Goal: Use online tool/utility: Utilize a website feature to perform a specific function

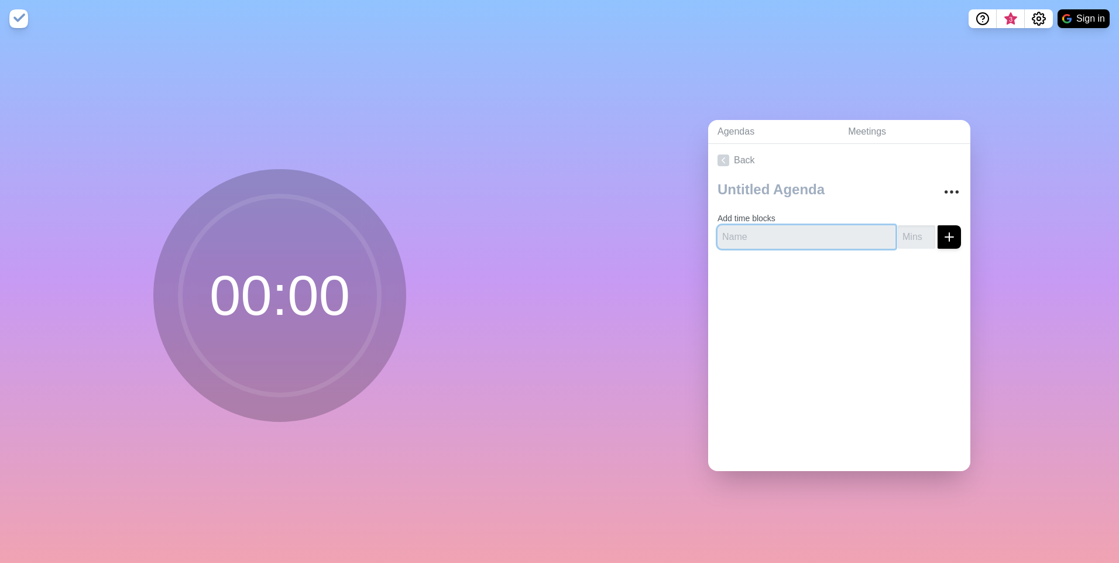
click at [752, 237] on input "text" at bounding box center [807, 236] width 178 height 23
click at [774, 235] on input "text" at bounding box center [807, 236] width 178 height 23
type input "Actions review"
click at [915, 228] on input "1" at bounding box center [916, 236] width 37 height 23
click at [915, 228] on input "2" at bounding box center [916, 236] width 37 height 23
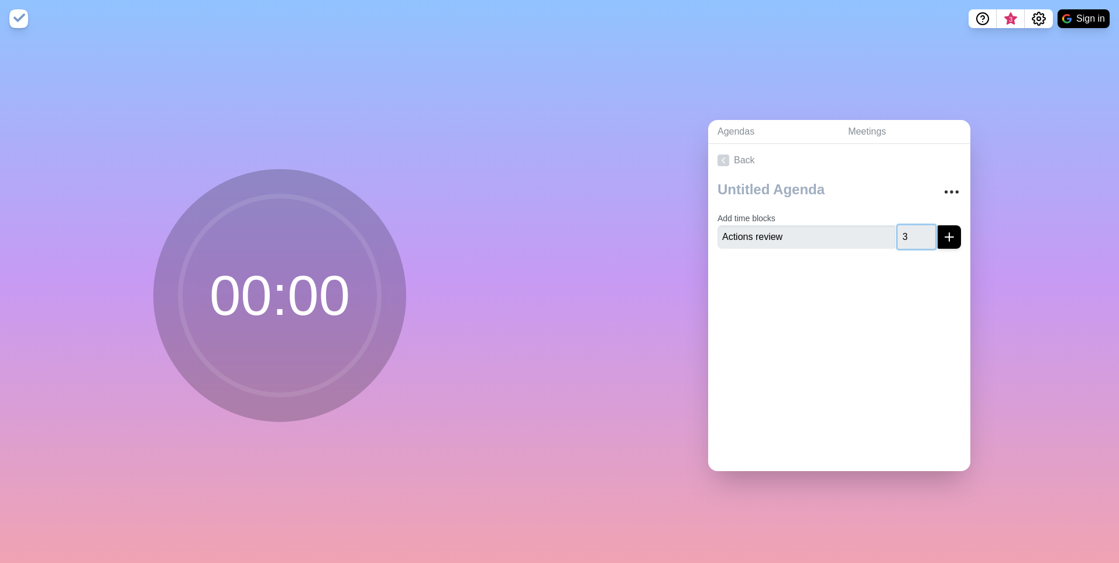
click at [915, 228] on input "3" at bounding box center [916, 236] width 37 height 23
click at [915, 228] on input "4" at bounding box center [916, 236] width 37 height 23
drag, startPoint x: 915, startPoint y: 228, endPoint x: 920, endPoint y: 234, distance: 8.7
type input "5"
click at [914, 228] on input "5" at bounding box center [916, 236] width 37 height 23
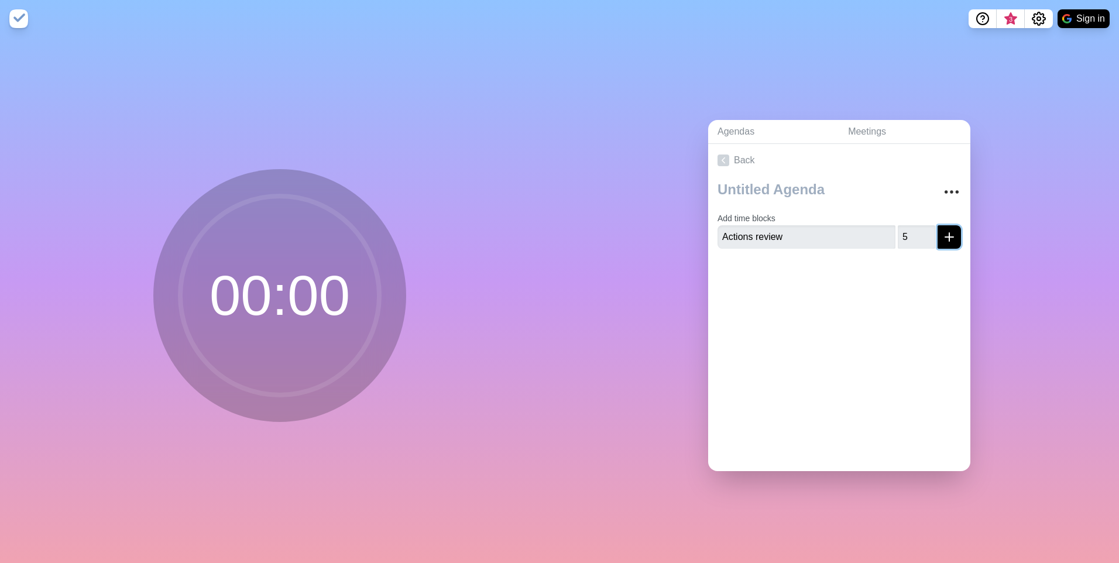
click at [943, 234] on icon "submit" at bounding box center [950, 237] width 14 height 14
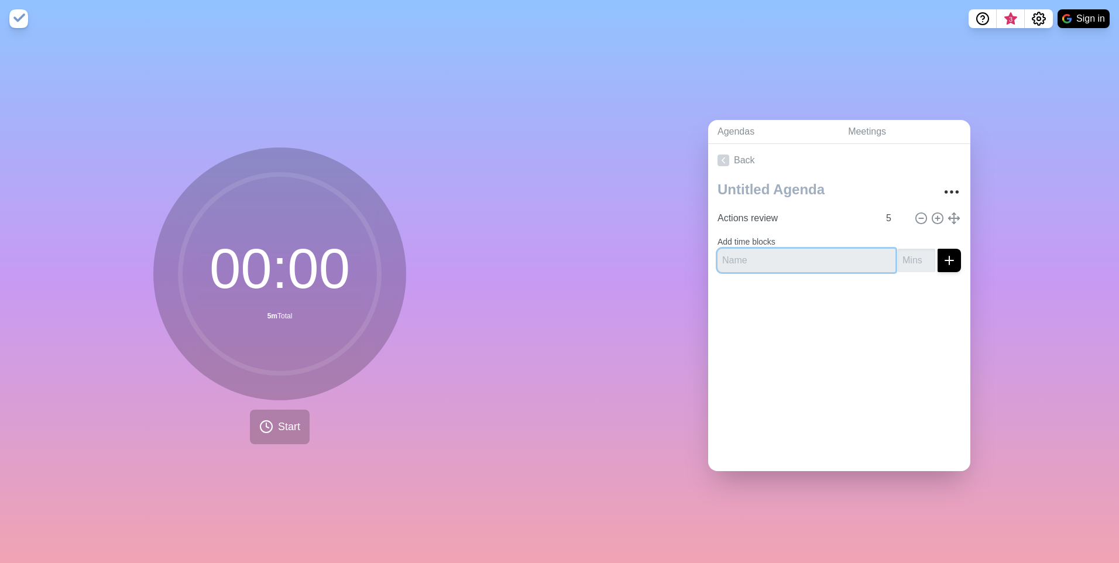
click at [787, 257] on input "text" at bounding box center [807, 260] width 178 height 23
type input "MI tracker"
click at [905, 263] on input "number" at bounding box center [916, 260] width 37 height 23
click at [914, 252] on input "1" at bounding box center [916, 260] width 37 height 23
click at [915, 252] on input "2" at bounding box center [916, 260] width 37 height 23
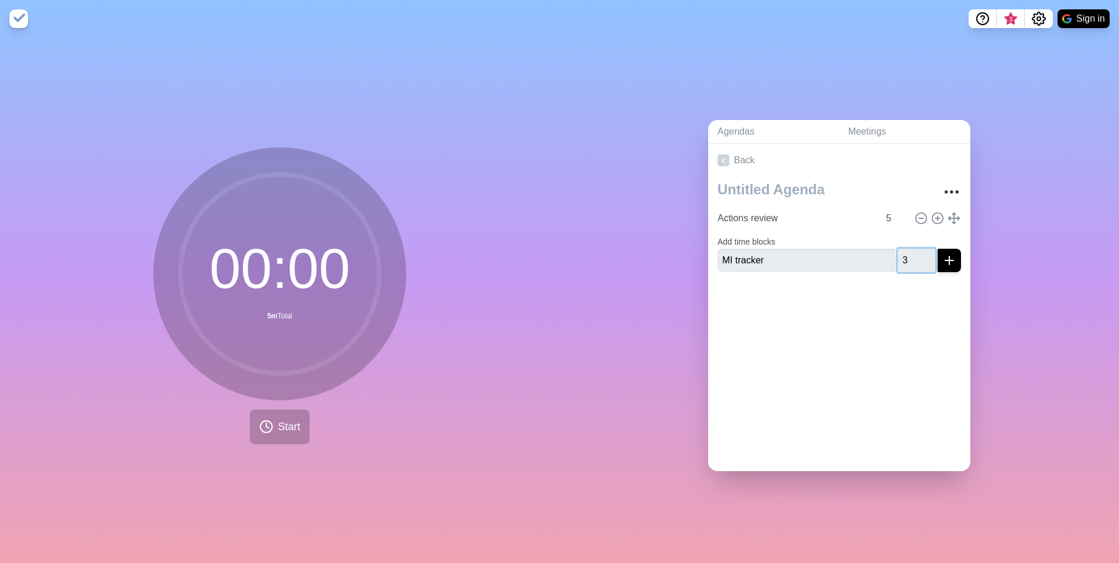
click at [915, 252] on input "3" at bounding box center [916, 260] width 37 height 23
click at [915, 252] on input "4" at bounding box center [916, 260] width 37 height 23
type input "5"
click at [915, 252] on input "5" at bounding box center [916, 260] width 37 height 23
click at [943, 254] on icon "submit" at bounding box center [950, 261] width 14 height 14
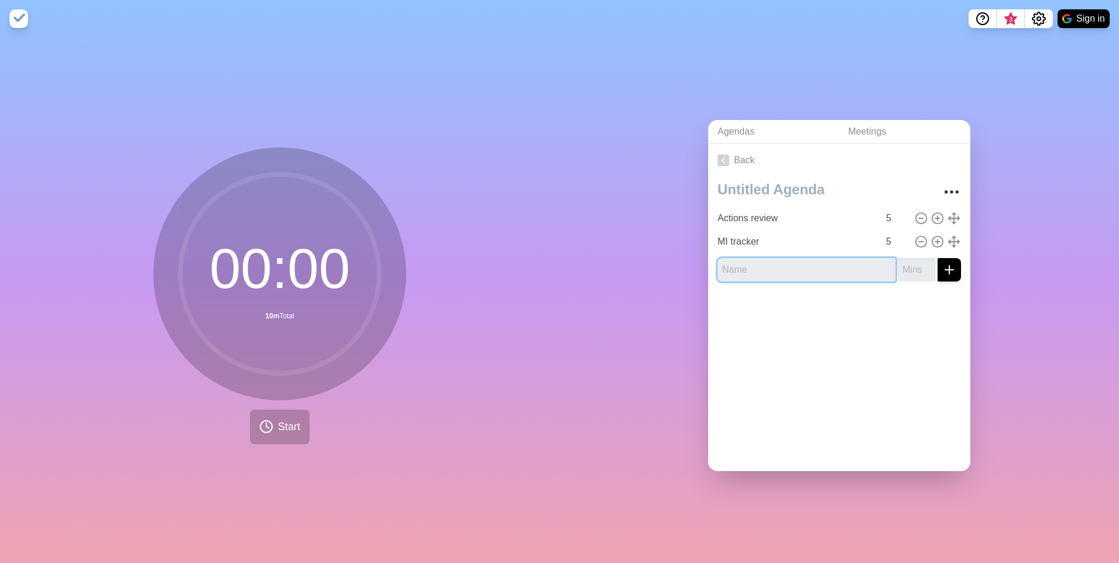
drag, startPoint x: 803, startPoint y: 258, endPoint x: 806, endPoint y: 265, distance: 6.9
click at [803, 259] on input "text" at bounding box center [807, 269] width 178 height 23
type input "Review updates"
click at [907, 266] on input "number" at bounding box center [916, 269] width 37 height 23
click at [914, 261] on input "1" at bounding box center [916, 269] width 37 height 23
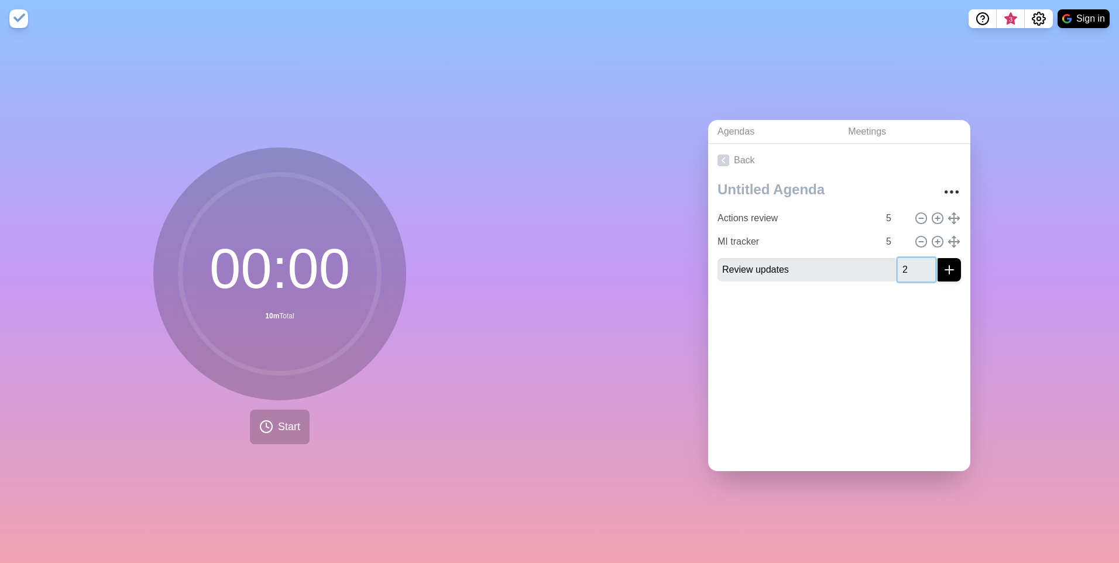
click at [914, 261] on input "2" at bounding box center [916, 269] width 37 height 23
click at [914, 261] on input "3" at bounding box center [916, 269] width 37 height 23
click at [914, 261] on input "4" at bounding box center [916, 269] width 37 height 23
type input "5"
click at [914, 261] on input "5" at bounding box center [916, 269] width 37 height 23
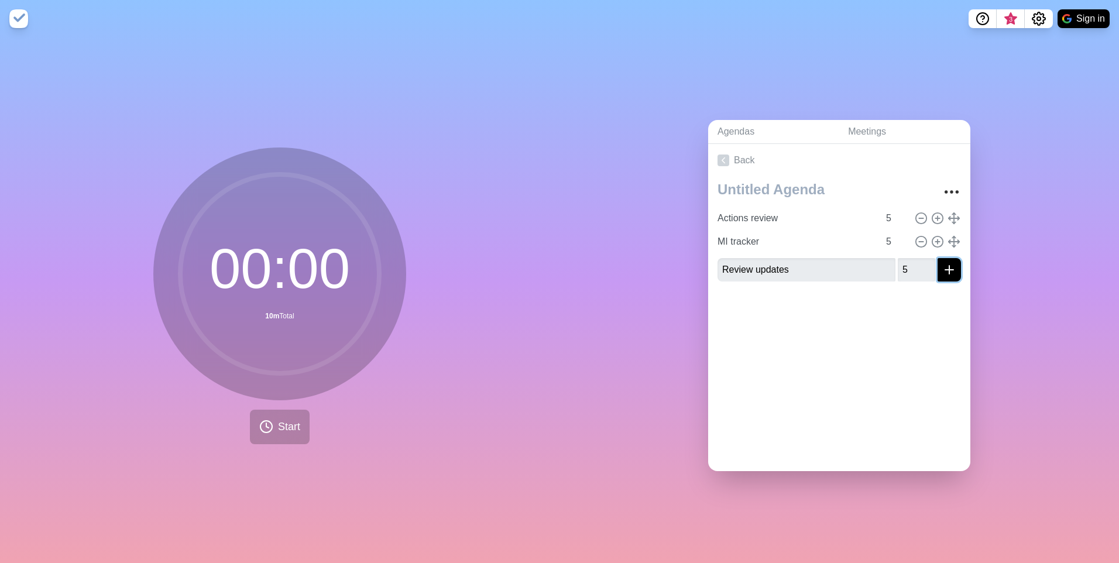
click at [943, 267] on icon "submit" at bounding box center [950, 270] width 14 height 14
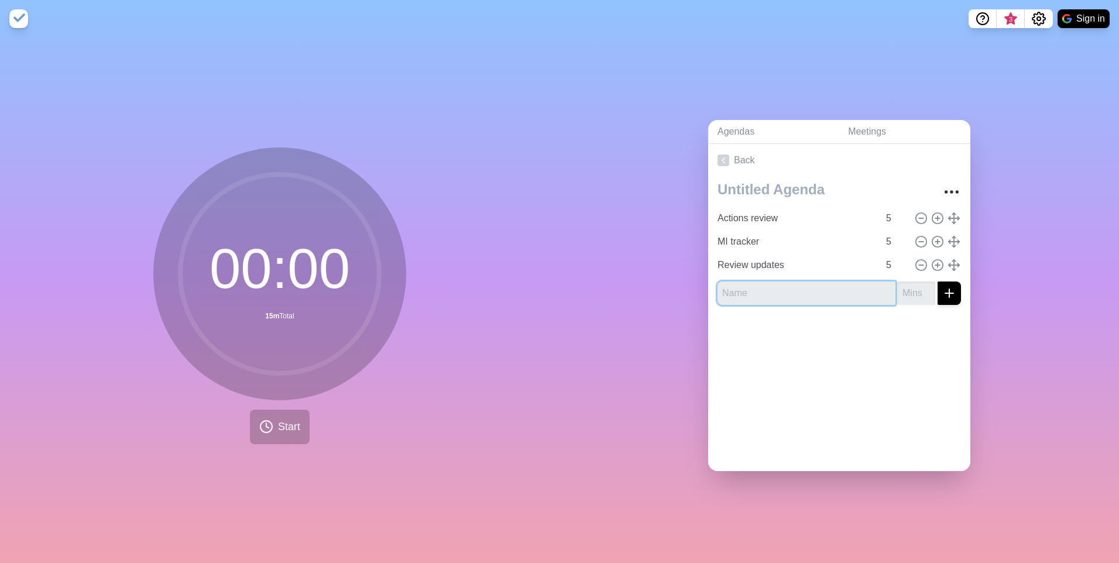
click at [791, 289] on input "text" at bounding box center [807, 293] width 178 height 23
click at [727, 290] on input "planning" at bounding box center [807, 293] width 178 height 23
type input "2026 planning"
click at [917, 286] on input "1" at bounding box center [916, 293] width 37 height 23
click at [917, 286] on input "2" at bounding box center [916, 293] width 37 height 23
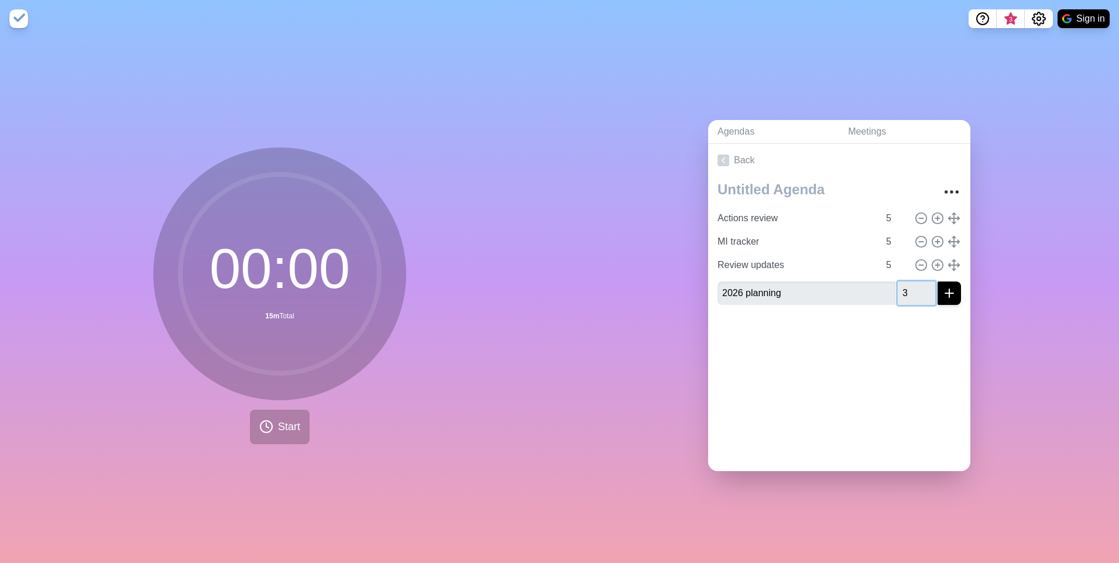
click at [917, 286] on input "3" at bounding box center [916, 293] width 37 height 23
click at [917, 286] on input "4" at bounding box center [916, 293] width 37 height 23
type input "5"
click at [917, 285] on input "5" at bounding box center [916, 293] width 37 height 23
click at [943, 286] on icon "submit" at bounding box center [950, 293] width 14 height 14
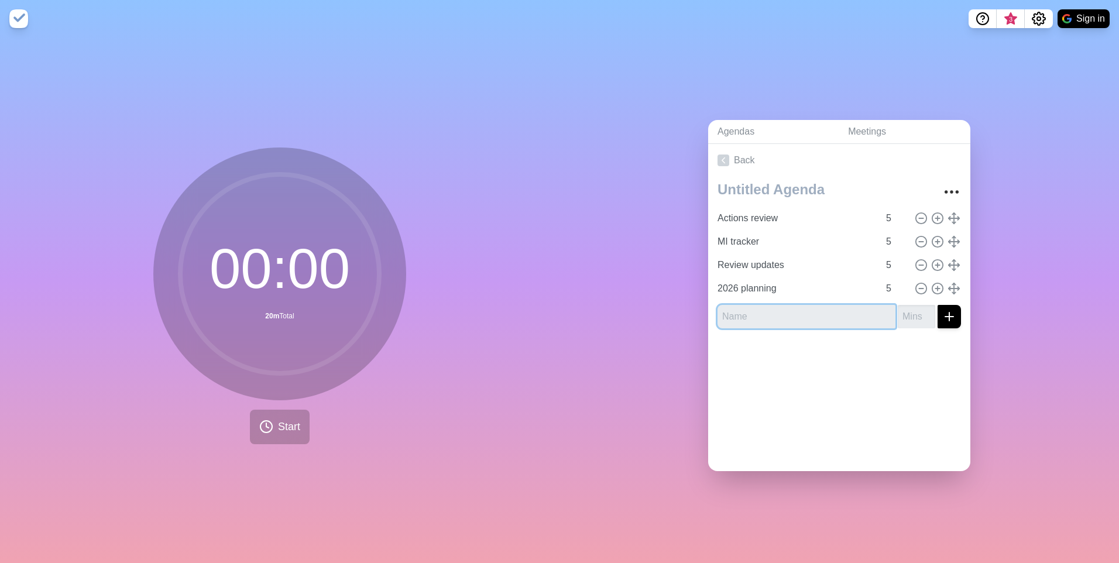
drag, startPoint x: 820, startPoint y: 307, endPoint x: 831, endPoint y: 300, distance: 13.0
click at [820, 307] on input "text" at bounding box center [807, 316] width 178 height 23
type input "p"
type input "PBO"
click at [917, 306] on input "1" at bounding box center [916, 316] width 37 height 23
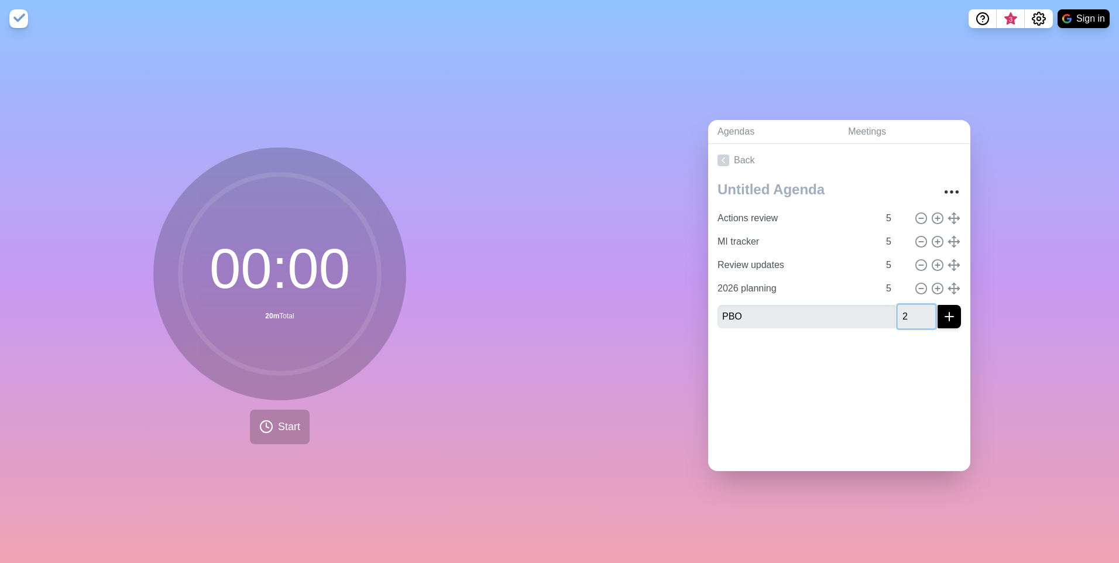
click at [917, 306] on input "2" at bounding box center [916, 316] width 37 height 23
click at [916, 306] on input "3" at bounding box center [916, 316] width 37 height 23
click at [916, 306] on input "4" at bounding box center [916, 316] width 37 height 23
type input "5"
click at [916, 306] on input "5" at bounding box center [916, 316] width 37 height 23
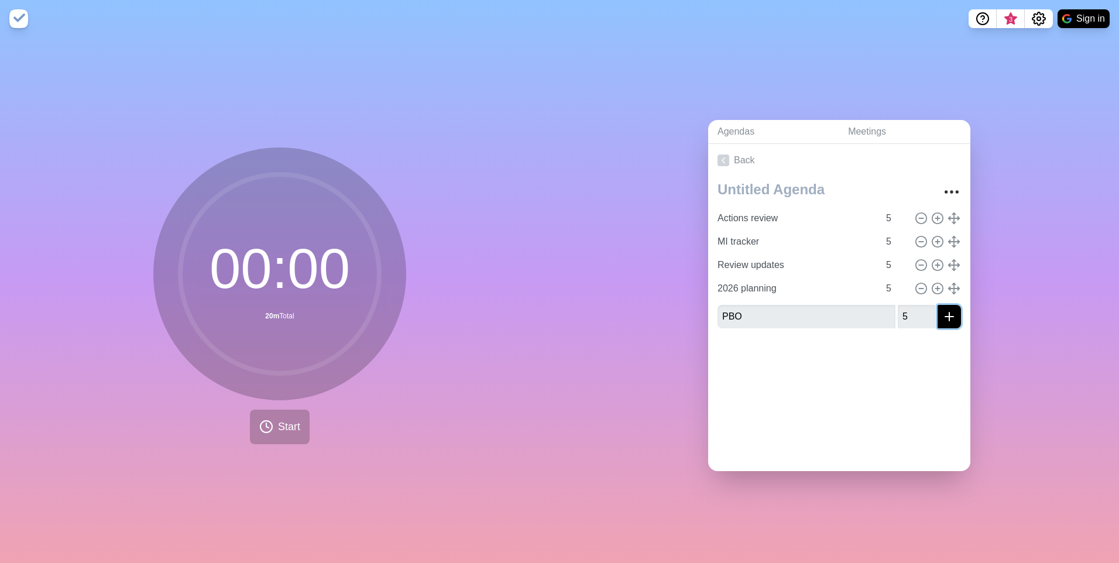
drag, startPoint x: 943, startPoint y: 311, endPoint x: 913, endPoint y: 283, distance: 41.0
click at [943, 311] on icon "submit" at bounding box center [950, 317] width 14 height 14
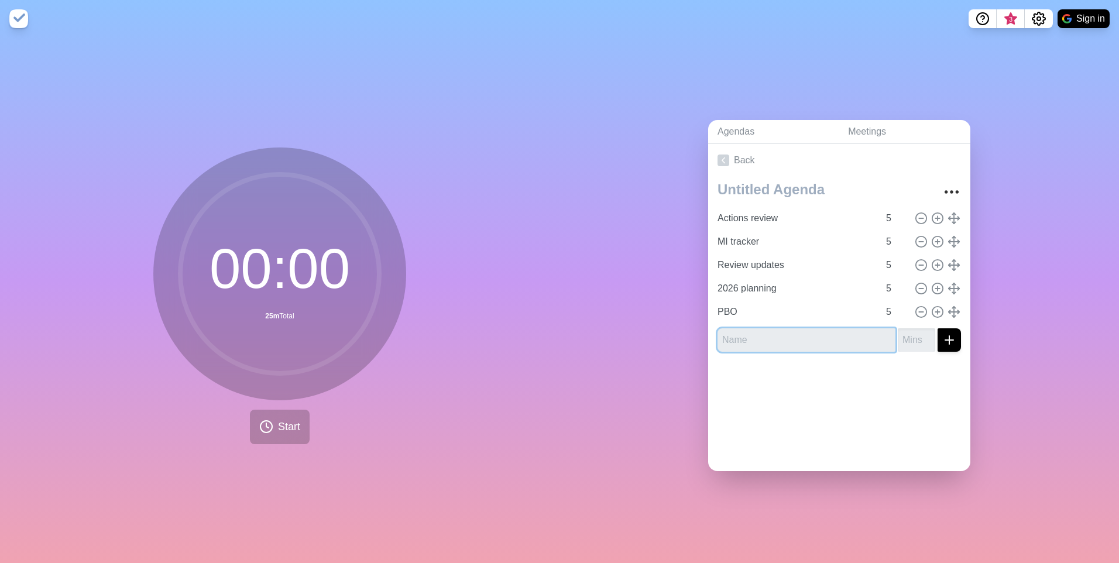
click at [793, 328] on input "text" at bounding box center [807, 339] width 178 height 23
click at [757, 340] on input "text" at bounding box center [807, 339] width 178 height 23
type input "PDS updates"
click at [915, 333] on input "1" at bounding box center [916, 339] width 37 height 23
click at [915, 333] on input "2" at bounding box center [916, 339] width 37 height 23
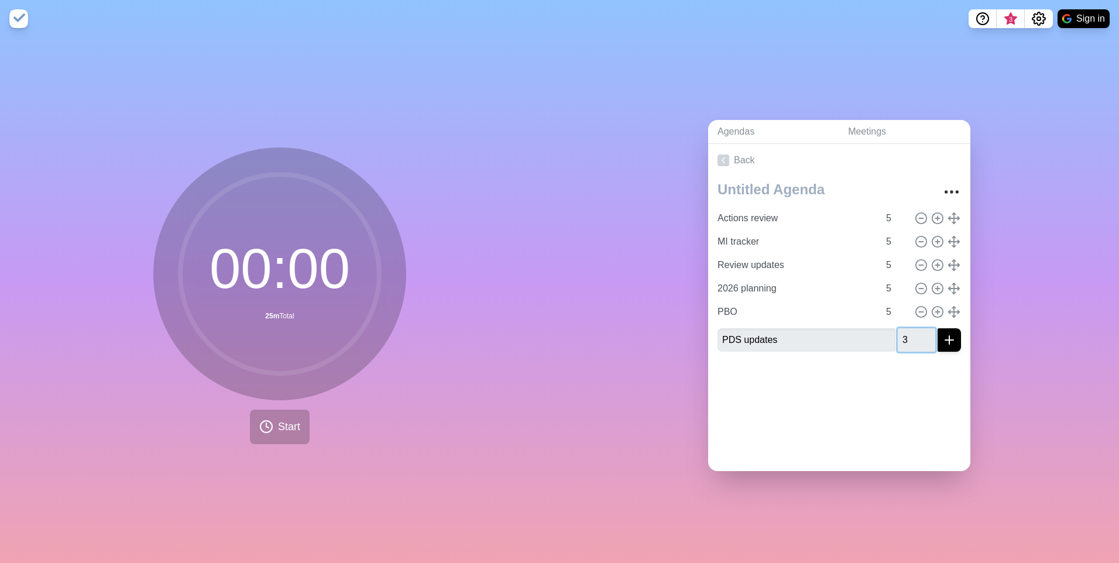
click at [915, 333] on input "3" at bounding box center [916, 339] width 37 height 23
click at [915, 333] on input "4" at bounding box center [916, 339] width 37 height 23
type input "5"
click at [915, 333] on input "5" at bounding box center [916, 339] width 37 height 23
click at [943, 335] on icon "submit" at bounding box center [950, 340] width 14 height 14
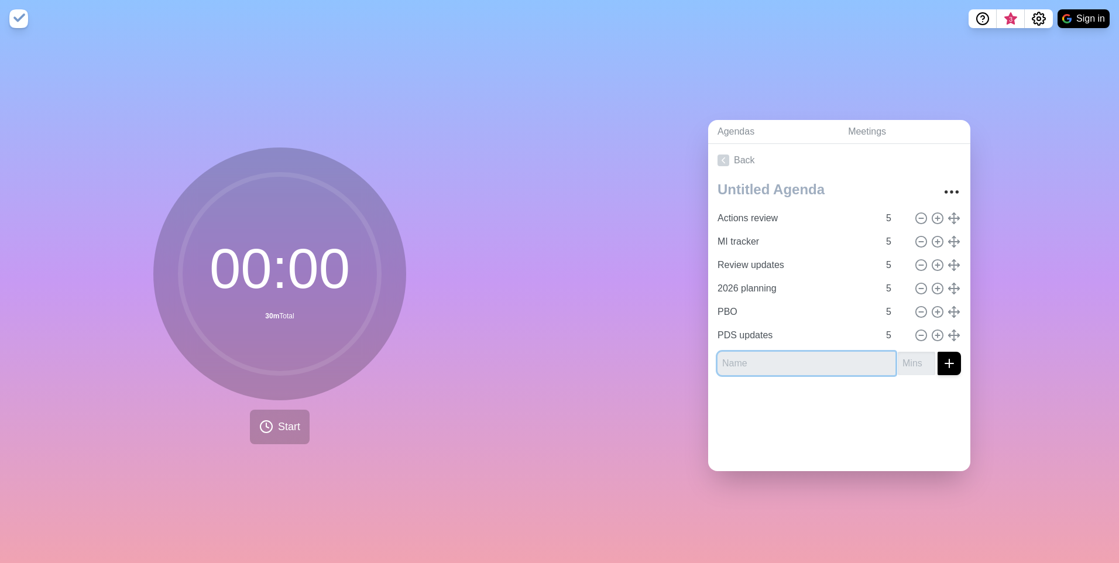
click at [787, 361] on input "text" at bounding box center [807, 363] width 178 height 23
click at [769, 364] on input "text" at bounding box center [807, 363] width 178 height 23
type input "Outstanding requests"
click at [913, 356] on input "1" at bounding box center [916, 363] width 37 height 23
click at [913, 356] on input "2" at bounding box center [916, 363] width 37 height 23
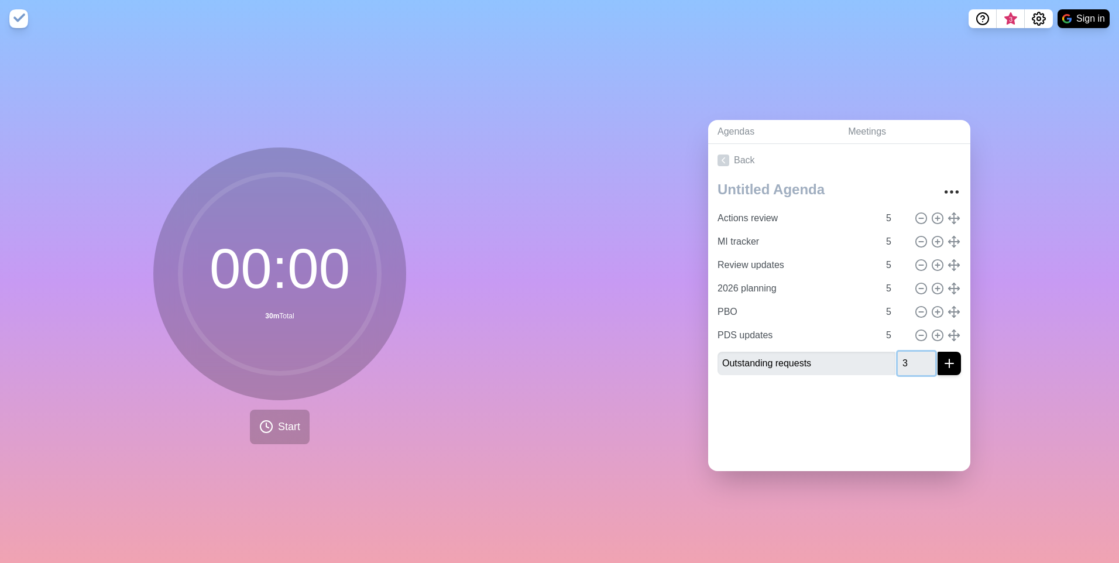
click at [913, 356] on input "3" at bounding box center [916, 363] width 37 height 23
click at [913, 356] on input "4" at bounding box center [916, 363] width 37 height 23
type input "5"
click at [913, 356] on input "5" at bounding box center [916, 363] width 37 height 23
click at [943, 357] on icon "submit" at bounding box center [950, 364] width 14 height 14
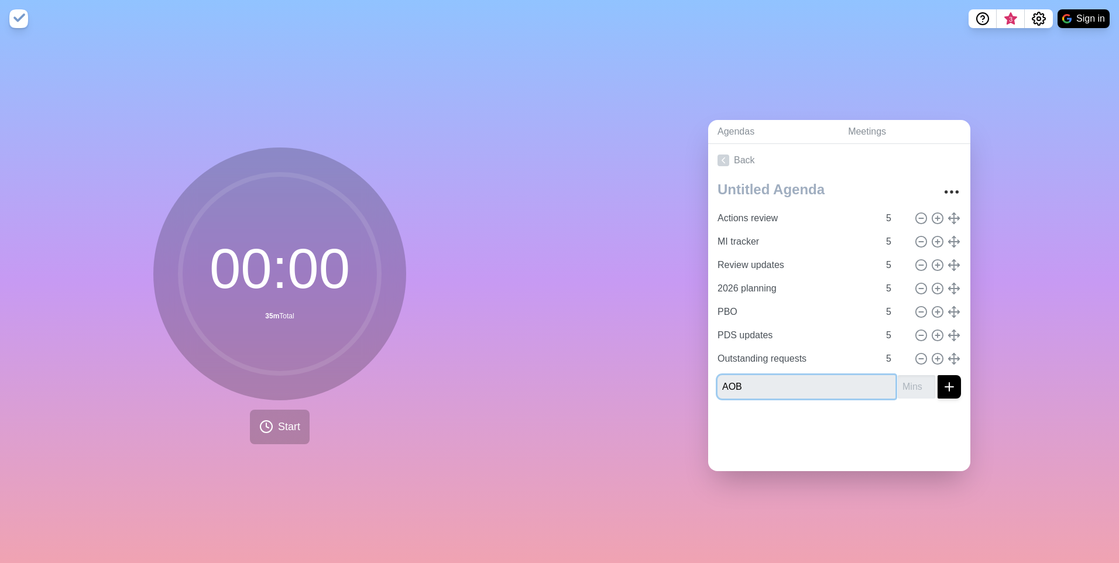
type input "AOB"
click at [916, 376] on input "1" at bounding box center [916, 386] width 37 height 23
click at [916, 376] on input "2" at bounding box center [916, 386] width 37 height 23
click at [916, 376] on input "3" at bounding box center [916, 386] width 37 height 23
click at [916, 376] on input "4" at bounding box center [916, 386] width 37 height 23
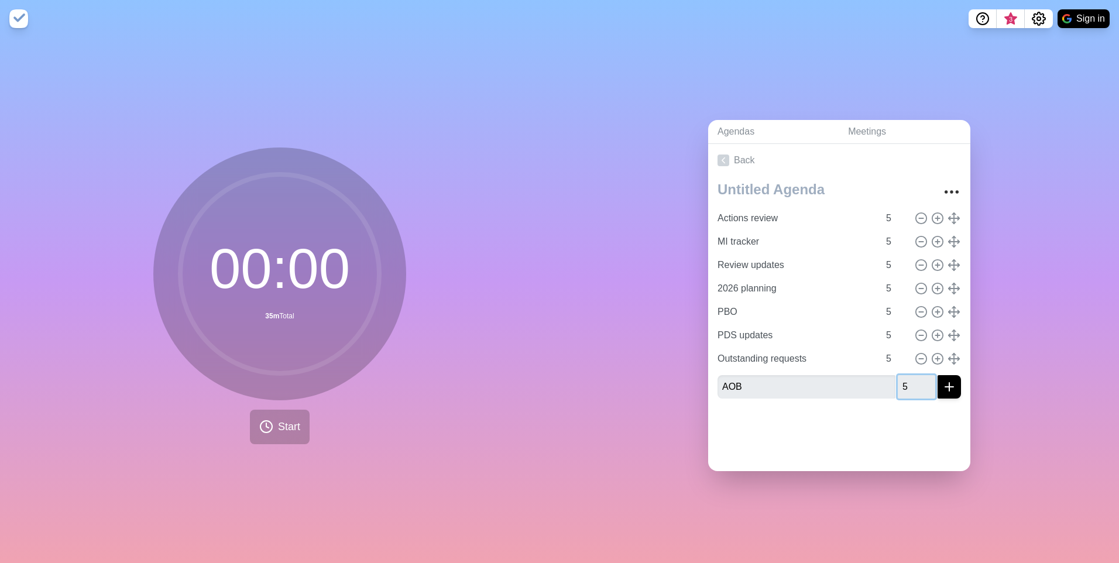
type input "5"
click at [916, 376] on input "5" at bounding box center [916, 386] width 37 height 23
click at [943, 386] on icon "submit" at bounding box center [950, 387] width 14 height 14
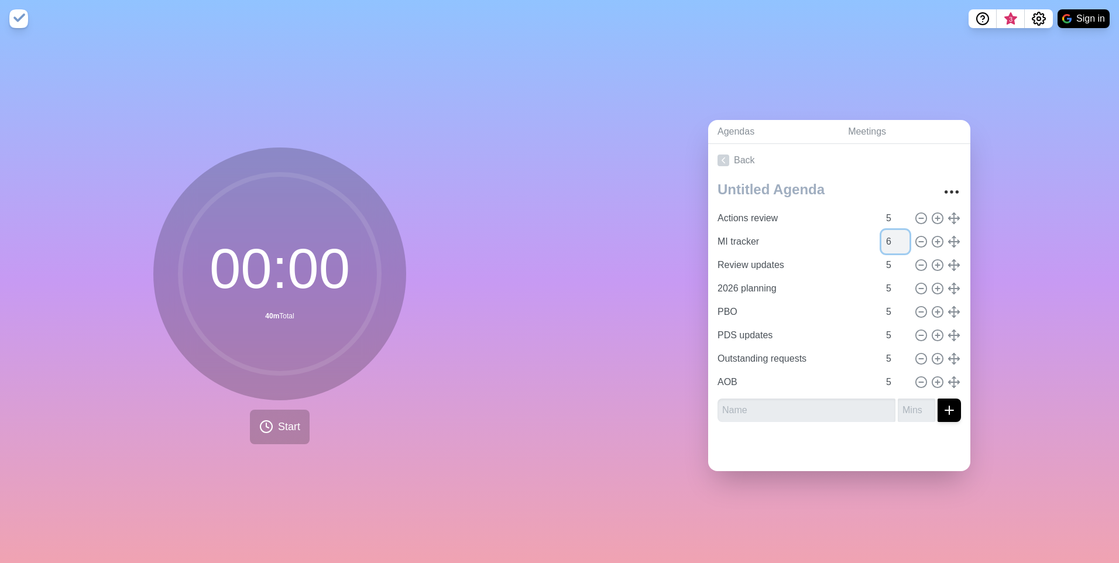
click at [893, 234] on input "6" at bounding box center [896, 241] width 28 height 23
click at [893, 234] on input "7" at bounding box center [896, 241] width 28 height 23
click at [893, 234] on input "8" at bounding box center [896, 241] width 28 height 23
click at [893, 234] on input "9" at bounding box center [896, 241] width 28 height 23
type input "10"
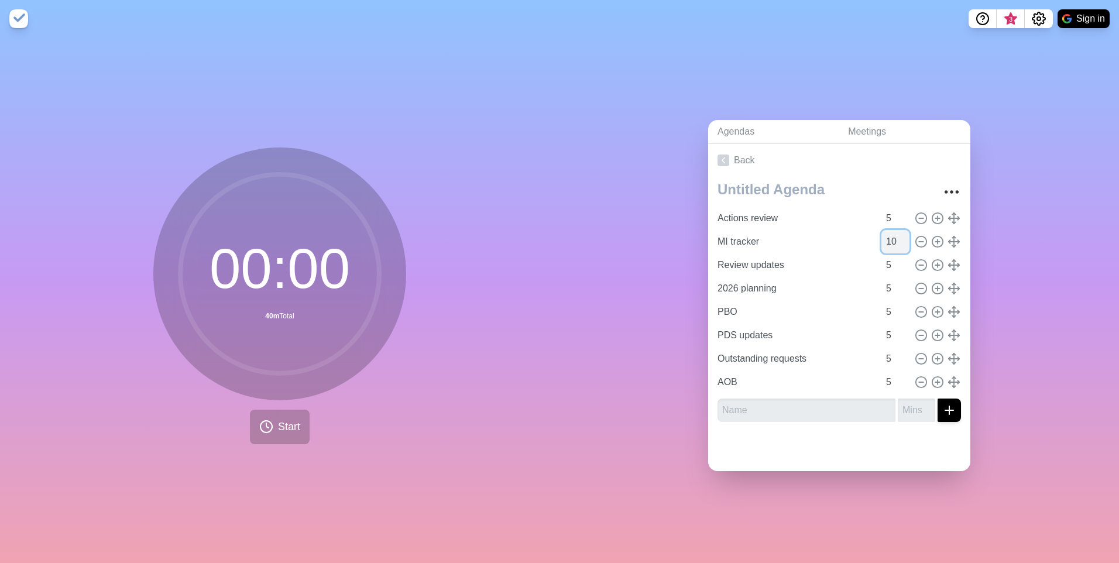
click at [893, 234] on input "10" at bounding box center [896, 241] width 28 height 23
click at [716, 289] on input "2026 planning" at bounding box center [796, 288] width 166 height 23
type input "2026 planning"
click at [795, 427] on div "Back Actions review 5 MI tracker 10 Review updates 5 2026 planning 5 PBO 5 PDS …" at bounding box center [839, 307] width 262 height 327
drag, startPoint x: 795, startPoint y: 427, endPoint x: 821, endPoint y: 441, distance: 29.9
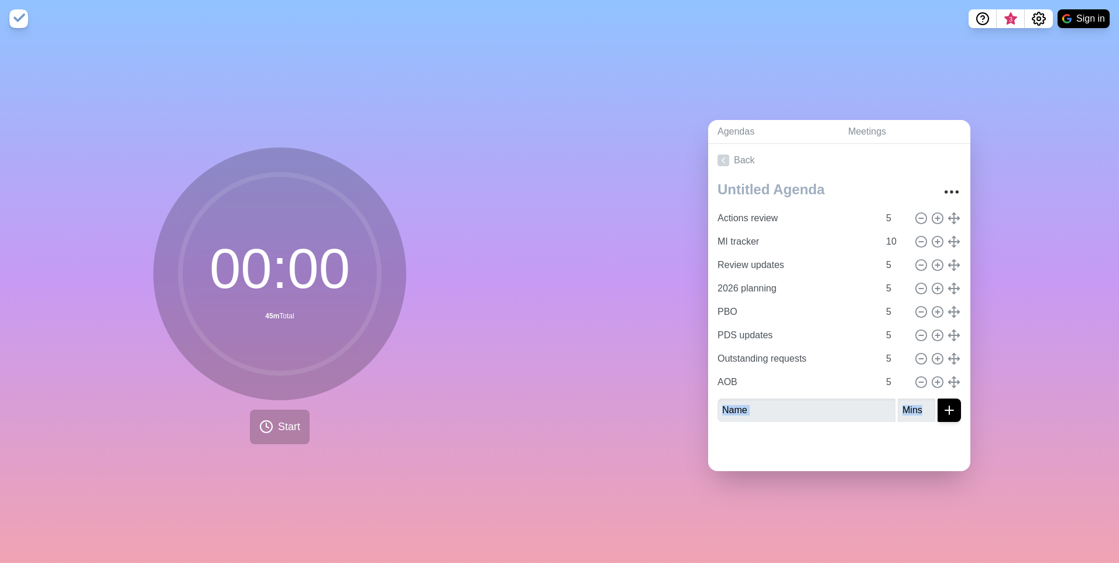
click at [779, 445] on div at bounding box center [839, 452] width 262 height 40
click at [789, 416] on input "text" at bounding box center [807, 410] width 178 height 23
click at [1034, 333] on div "Agendas Meetings Back Actions review 5 MI tracker 10 Review updates 5 2026 plan…" at bounding box center [840, 300] width 560 height 526
click at [723, 130] on link "Agendas" at bounding box center [773, 132] width 131 height 24
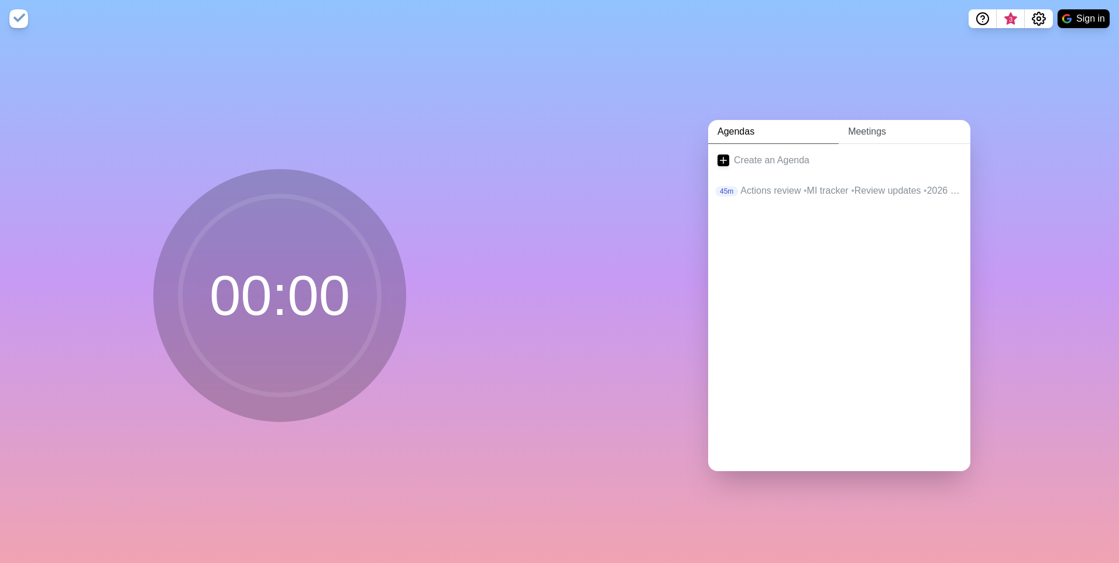
click at [868, 131] on link "Meetings" at bounding box center [905, 132] width 132 height 24
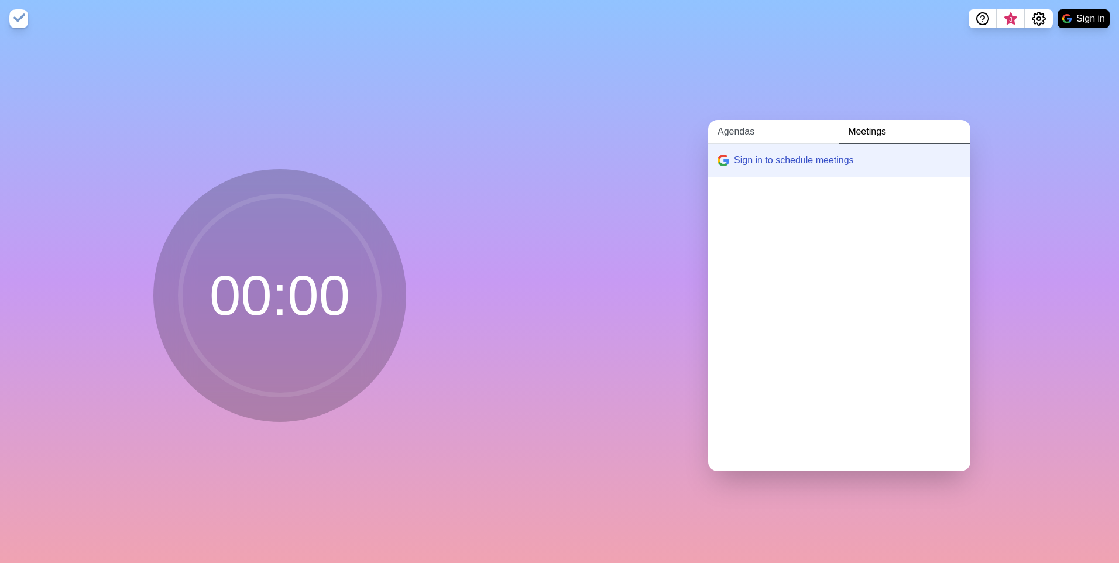
click at [763, 129] on link "Agendas" at bounding box center [773, 132] width 131 height 24
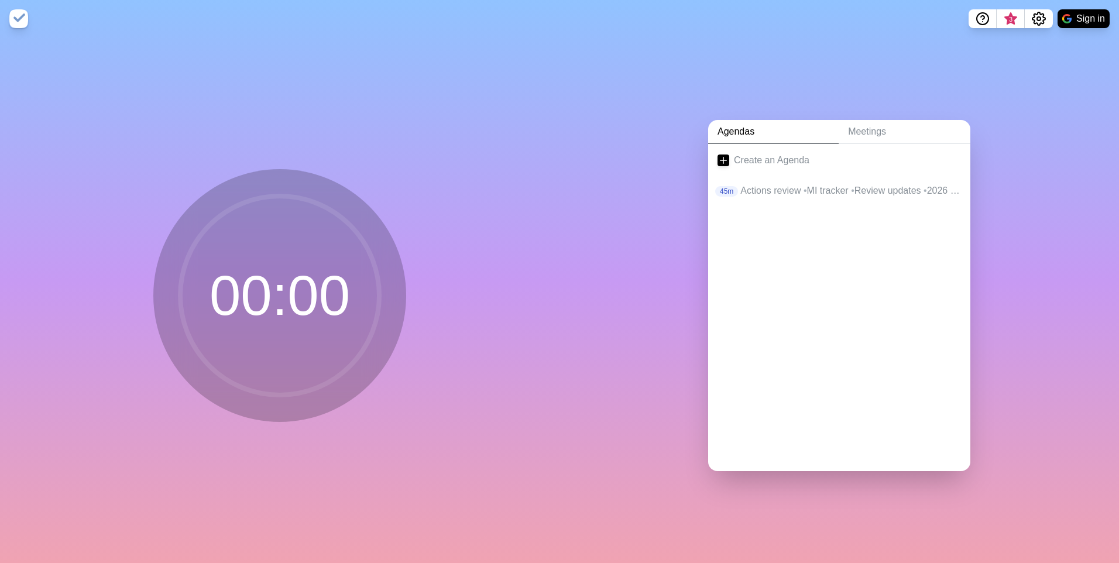
click at [625, 174] on div "Agendas Meetings Create an Agenda 45m Actions review • MI tracker • Review upda…" at bounding box center [840, 300] width 560 height 526
click at [766, 186] on p "Actions review • MI tracker • Review updates • 2026 planning • PBO • PDS update…" at bounding box center [851, 191] width 221 height 14
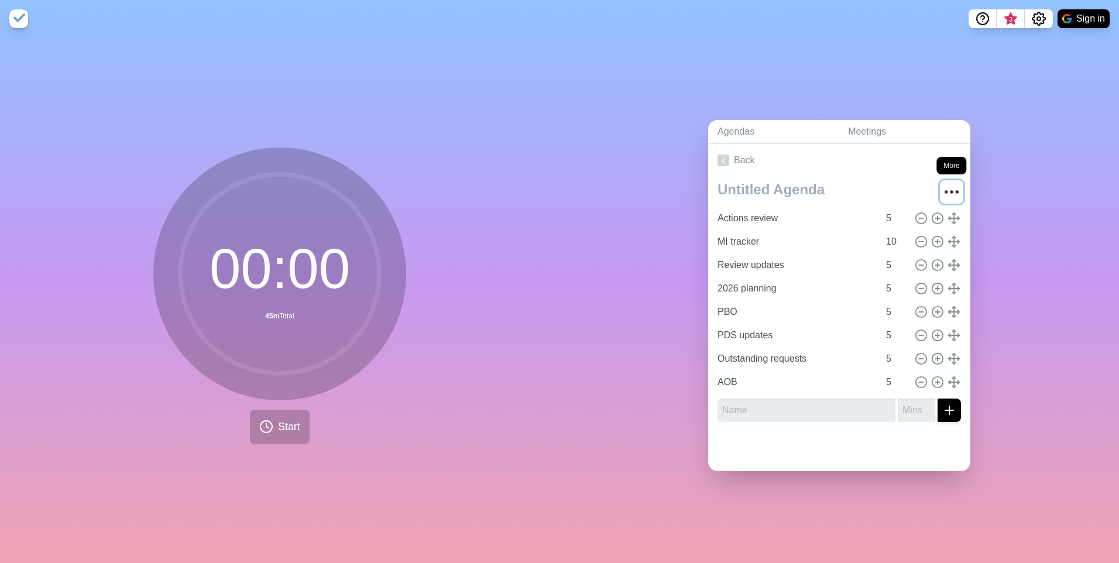
click at [943, 190] on icon "More" at bounding box center [952, 192] width 19 height 19
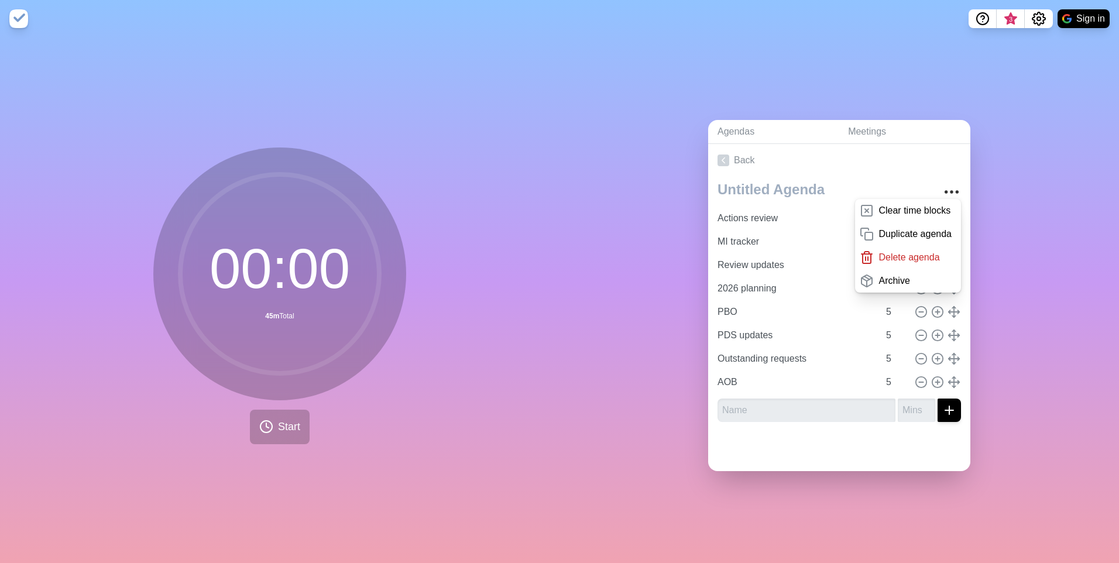
click at [1001, 196] on div "Agendas Meetings Back Clear time blocks Duplicate agenda Delete agenda Archive …" at bounding box center [840, 300] width 560 height 526
click at [895, 168] on link "Back" at bounding box center [839, 160] width 262 height 33
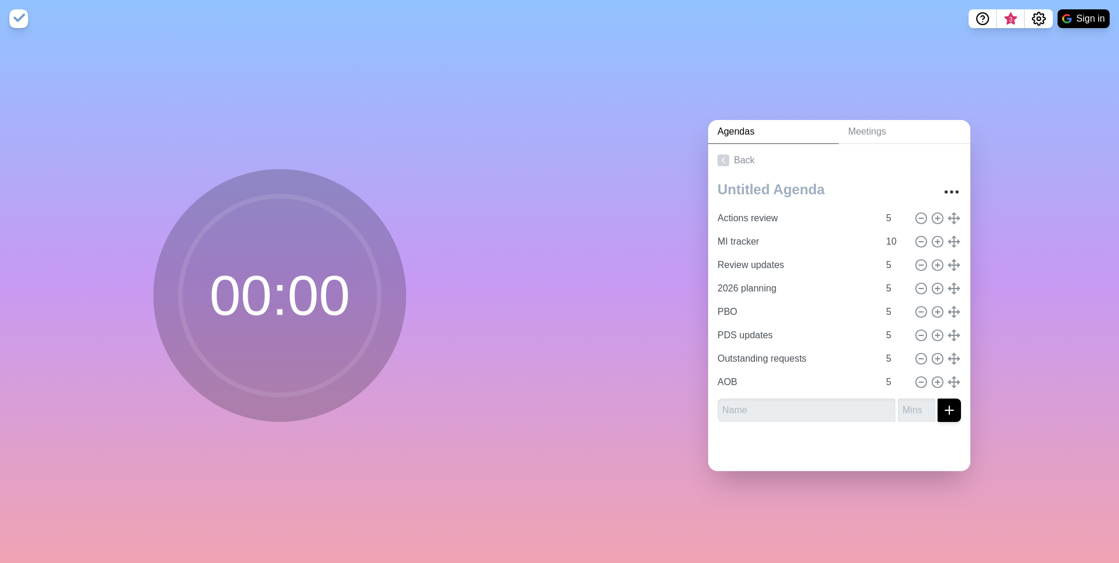
click at [1052, 204] on div "Agendas Meetings Back Clear time blocks Duplicate agenda Delete agenda Archive …" at bounding box center [840, 300] width 560 height 526
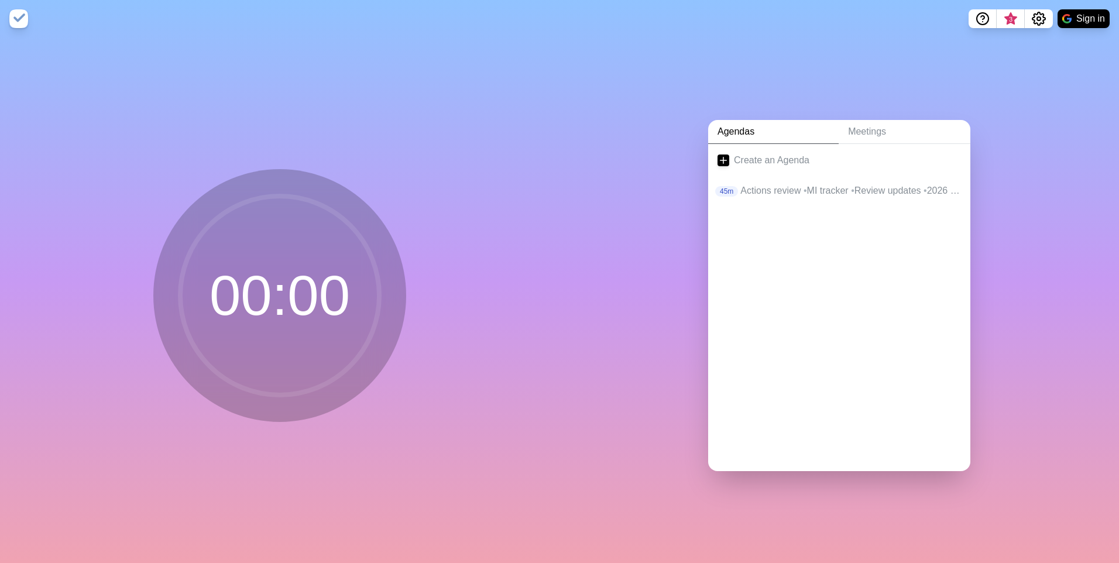
click at [760, 205] on div at bounding box center [839, 228] width 262 height 47
click at [769, 184] on p "Actions review • MI tracker • Review updates • 2026 planning • PBO • PDS update…" at bounding box center [851, 191] width 221 height 14
